Goal: Information Seeking & Learning: Find specific page/section

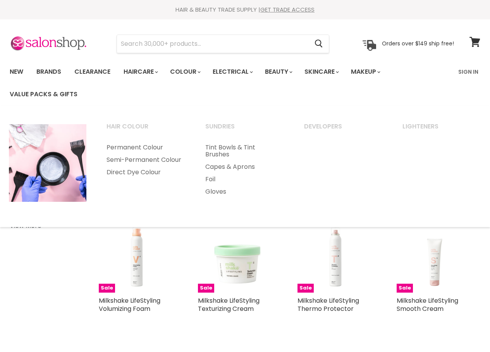
select select "created-descending"
click at [203, 41] on input "Search" at bounding box center [212, 44] width 191 height 18
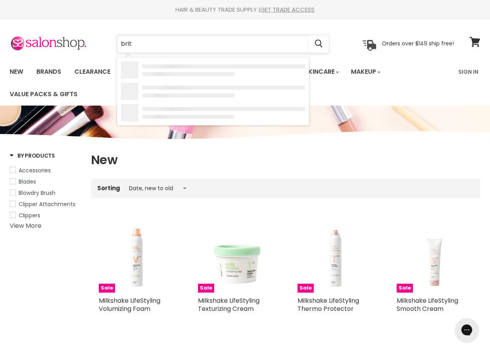
type input "brite"
